Goal: Check status: Check status

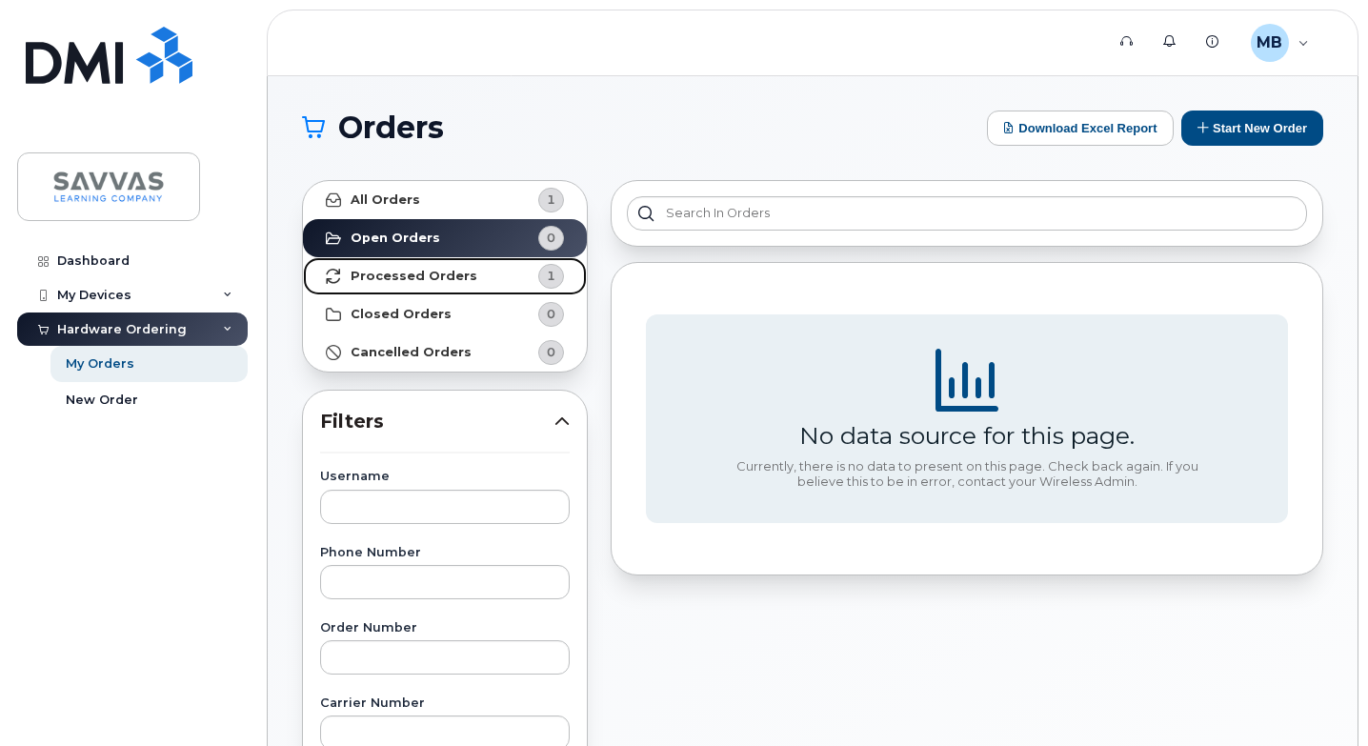
click at [421, 272] on strong "Processed Orders" at bounding box center [414, 276] width 127 height 15
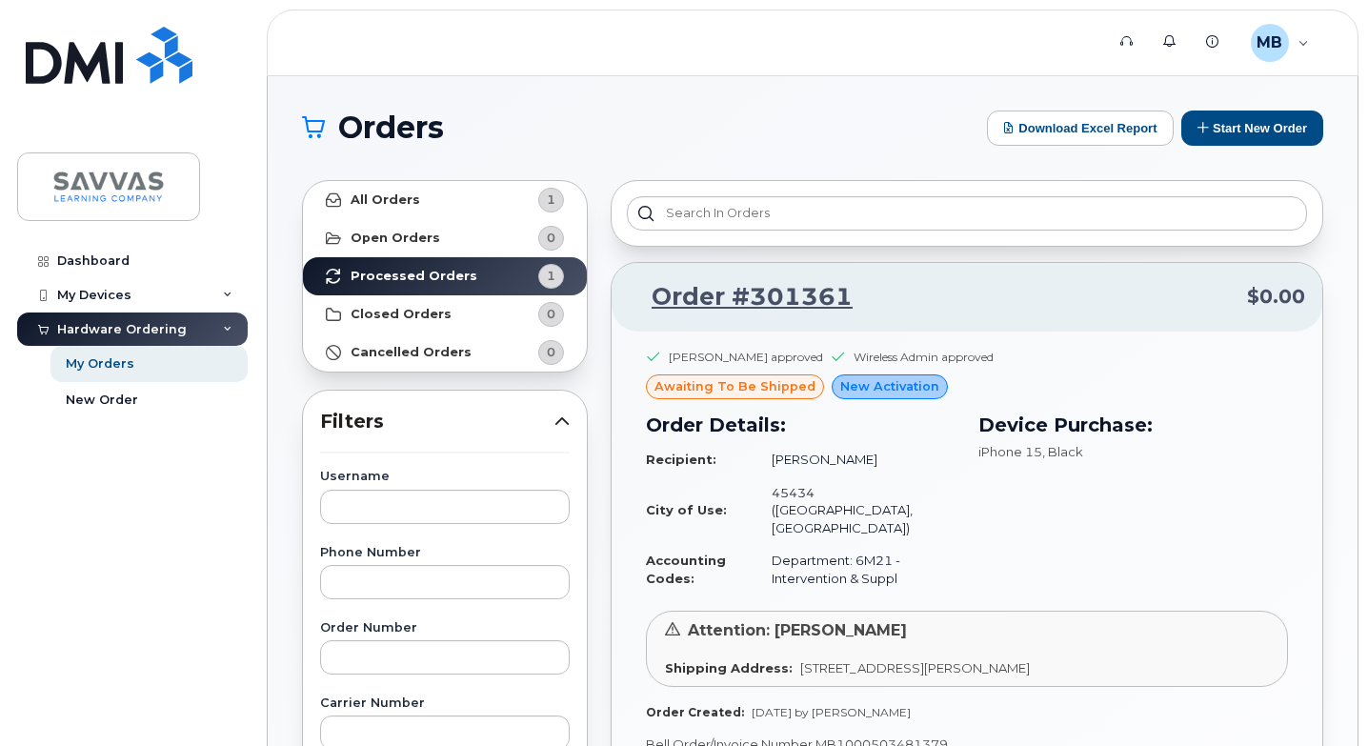
click at [881, 544] on td "Department: 6M21 - Intervention & Suppl" at bounding box center [855, 569] width 201 height 51
copy td "6M21"
click at [811, 544] on td "Department: 6M21 - Intervention & Suppl" at bounding box center [855, 569] width 201 height 51
click at [0, 0] on span "Alerts" at bounding box center [0, 0] width 0 height 0
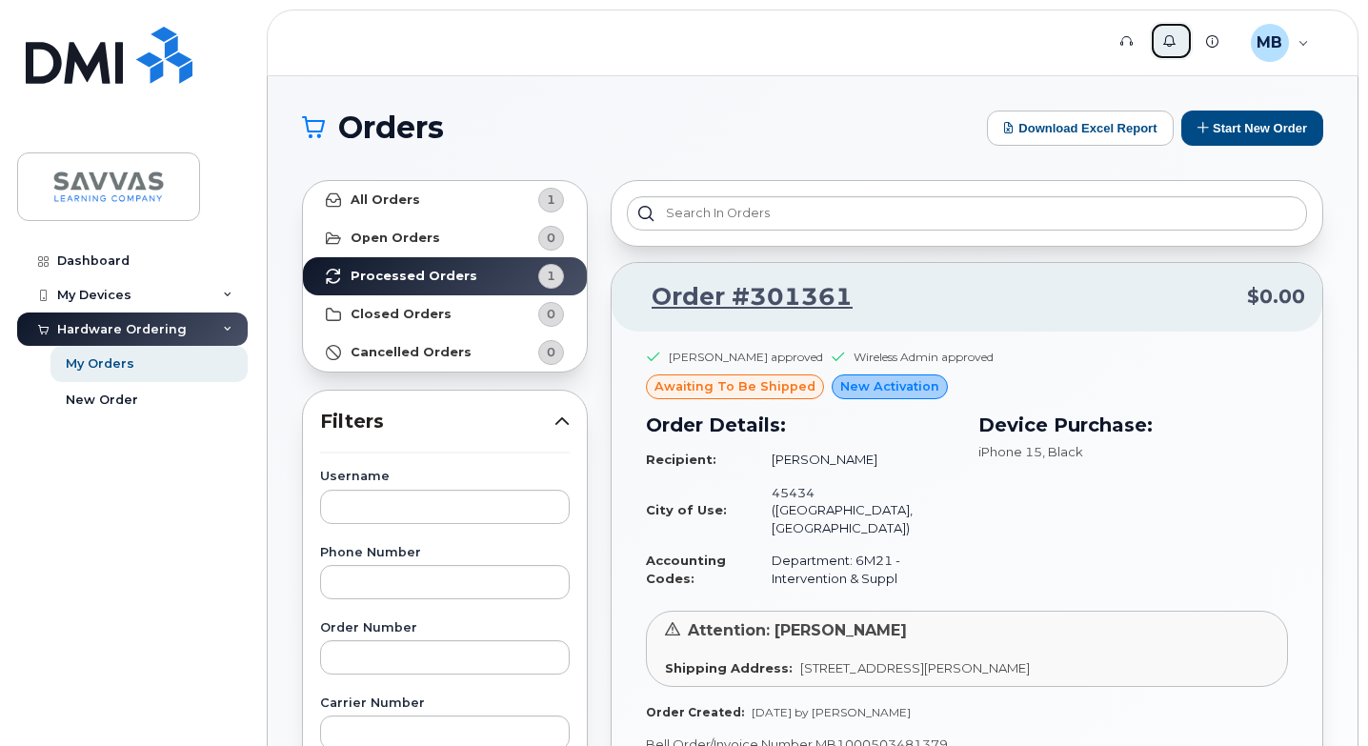
click at [0, 0] on span "Alerts" at bounding box center [0, 0] width 0 height 0
